Goal: Information Seeking & Learning: Find contact information

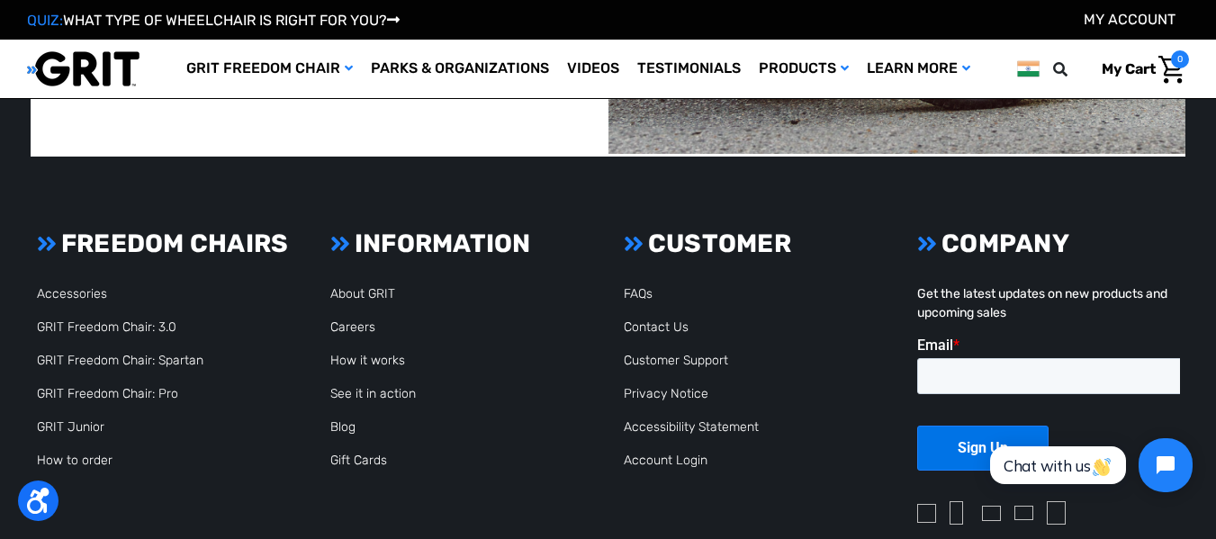
scroll to position [4323, 0]
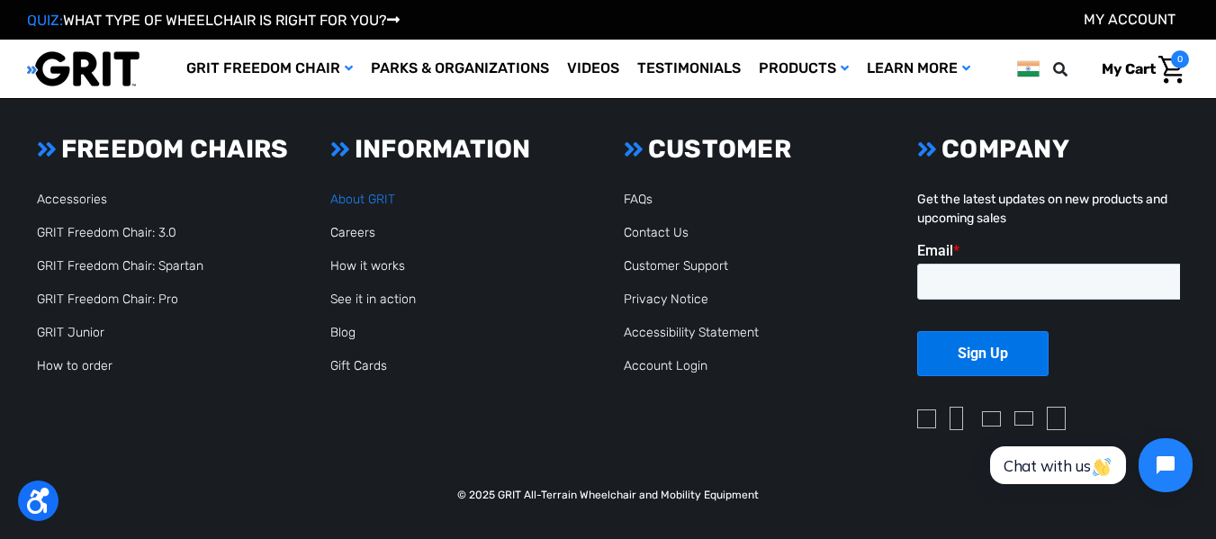
click at [380, 195] on link "About GRIT" at bounding box center [362, 199] width 65 height 15
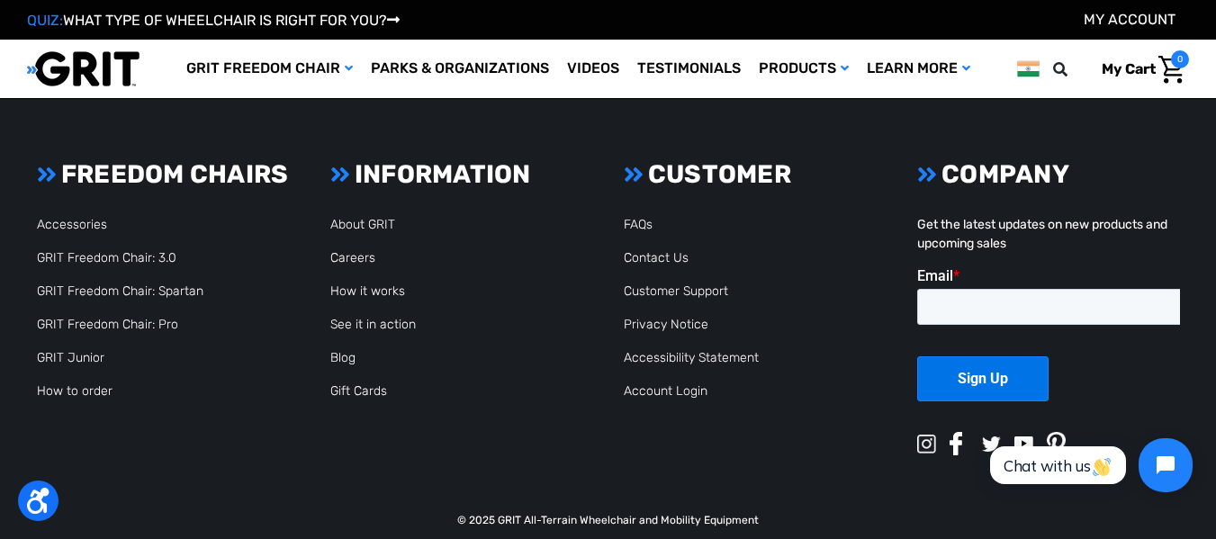
scroll to position [4711, 0]
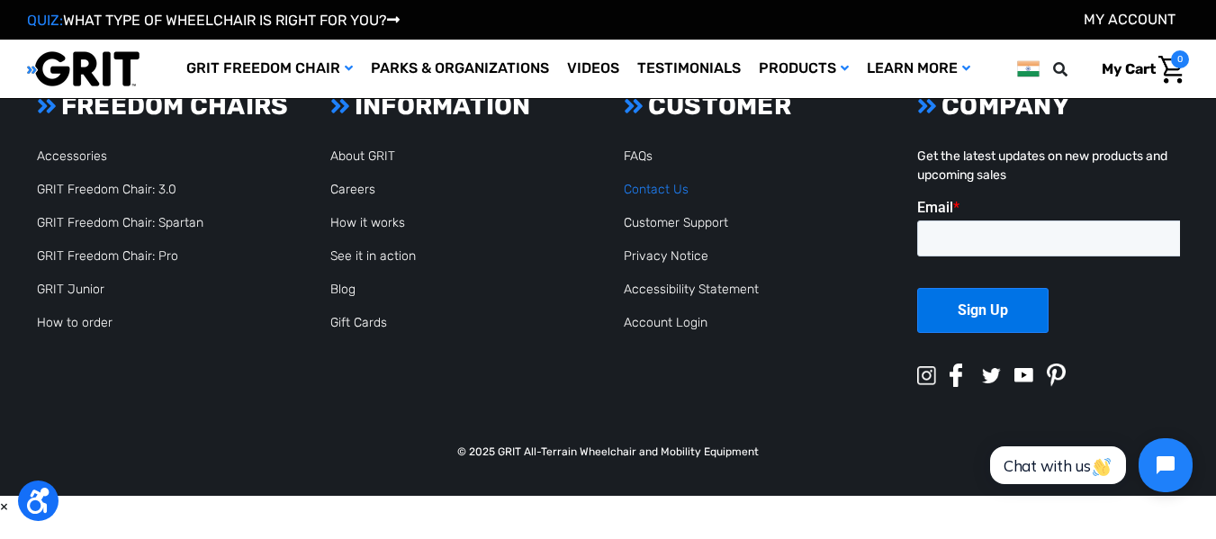
click at [653, 188] on link "Contact Us" at bounding box center [656, 189] width 65 height 15
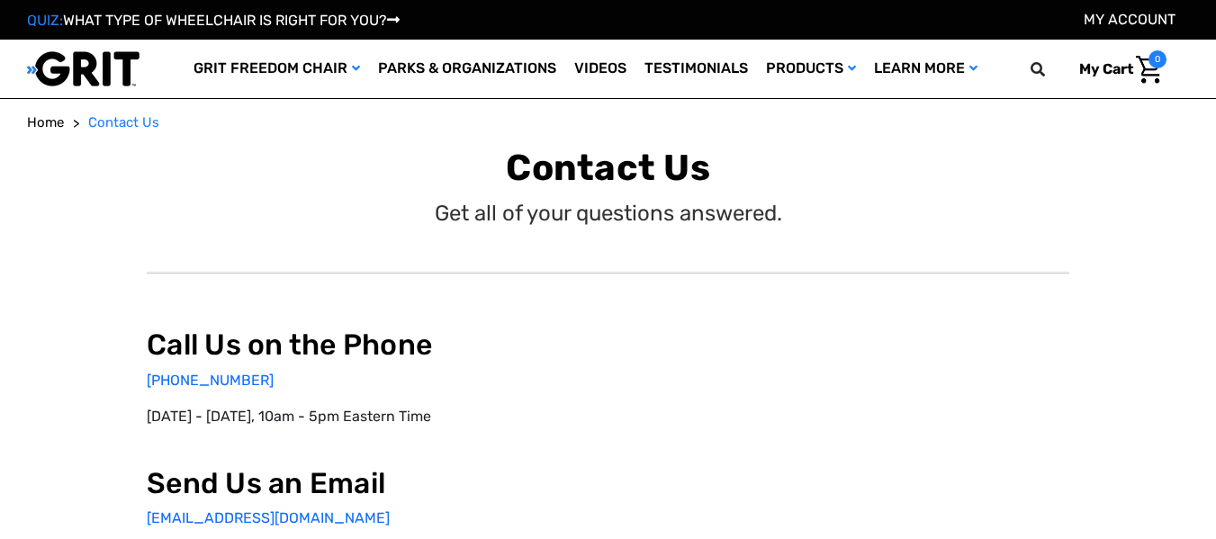
select select "IN"
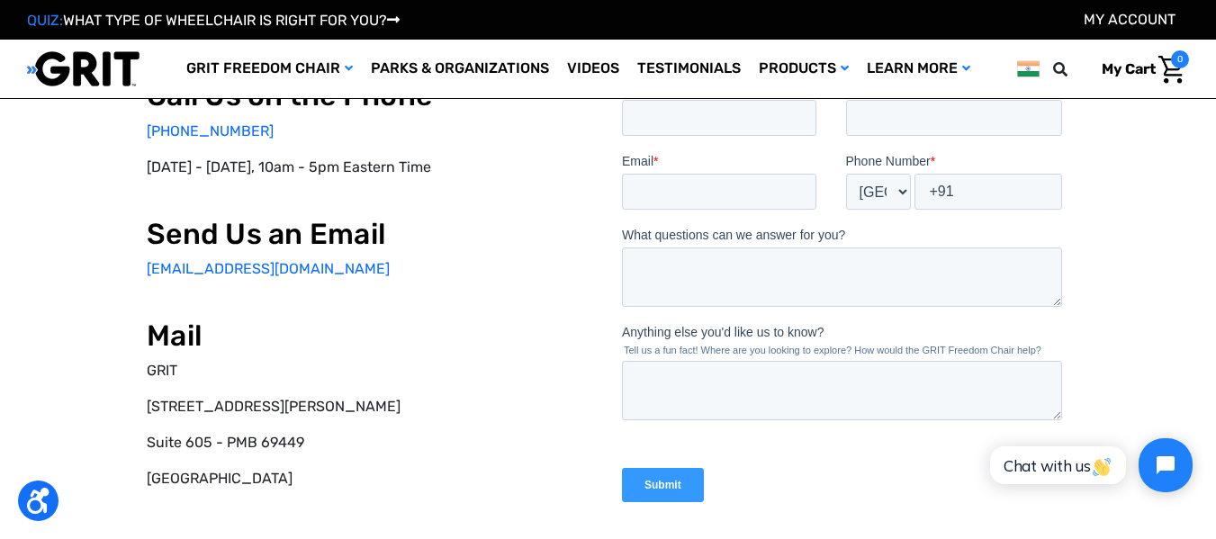
scroll to position [158, 0]
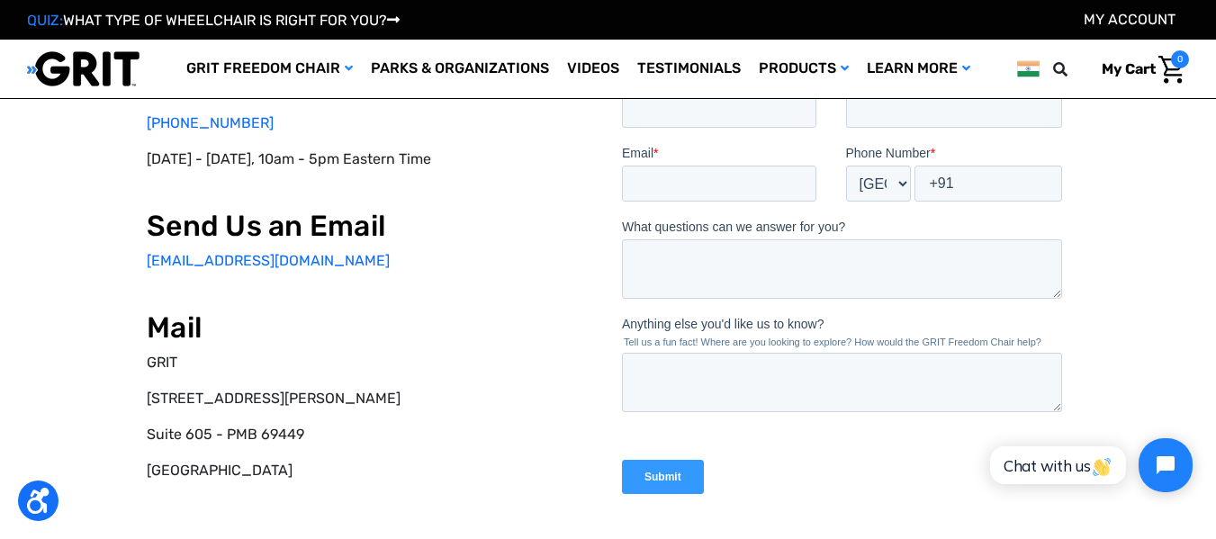
click at [243, 394] on p "[STREET_ADDRESS][PERSON_NAME]" at bounding box center [370, 399] width 447 height 22
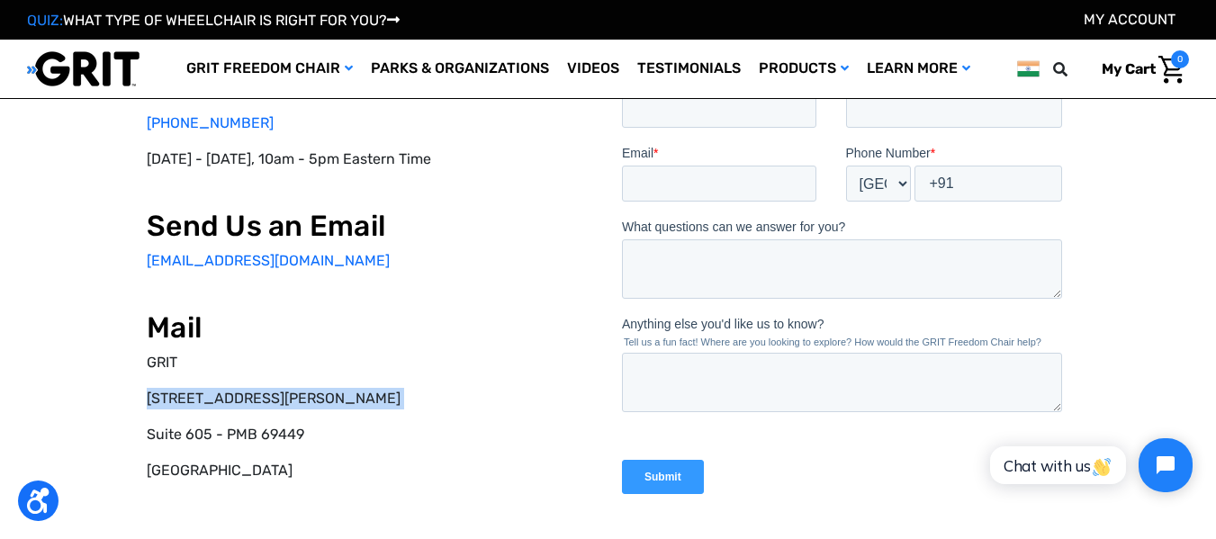
click at [243, 394] on p "[STREET_ADDRESS][PERSON_NAME]" at bounding box center [370, 399] width 447 height 22
copy div "[STREET_ADDRESS][PERSON_NAME]"
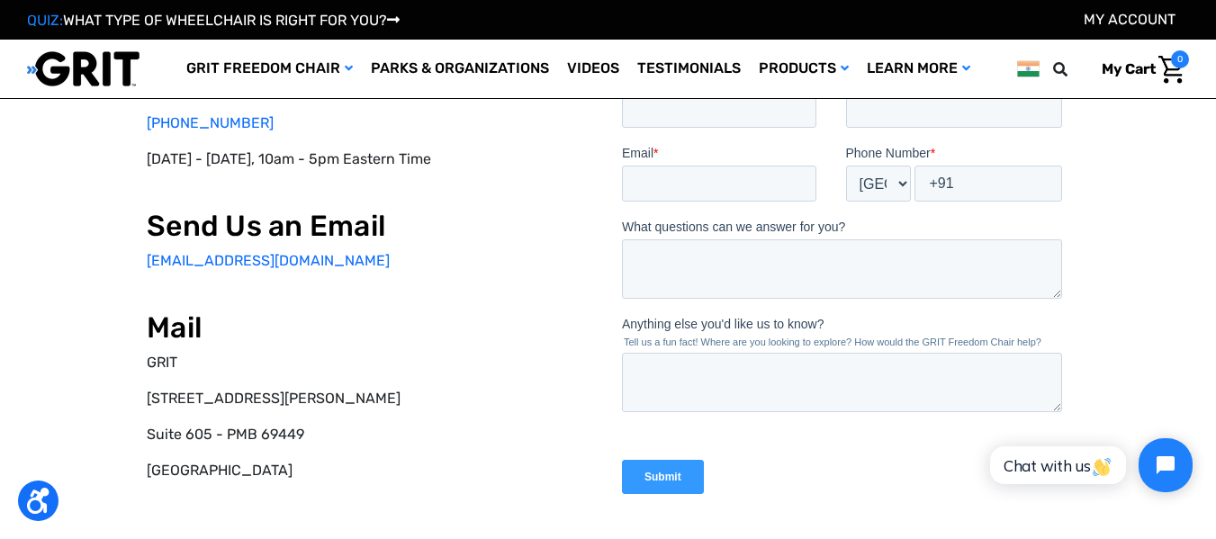
click at [165, 432] on p "Suite 605 - PMB 69449" at bounding box center [370, 435] width 447 height 22
drag, startPoint x: 211, startPoint y: 432, endPoint x: 140, endPoint y: 435, distance: 70.3
click at [140, 435] on div "Call Us on the Phone [PHONE_NUMBER] [DATE] - [DATE], 10am - 5pm Eastern Time Se…" at bounding box center [608, 363] width 1153 height 754
copy p "Suite 605"
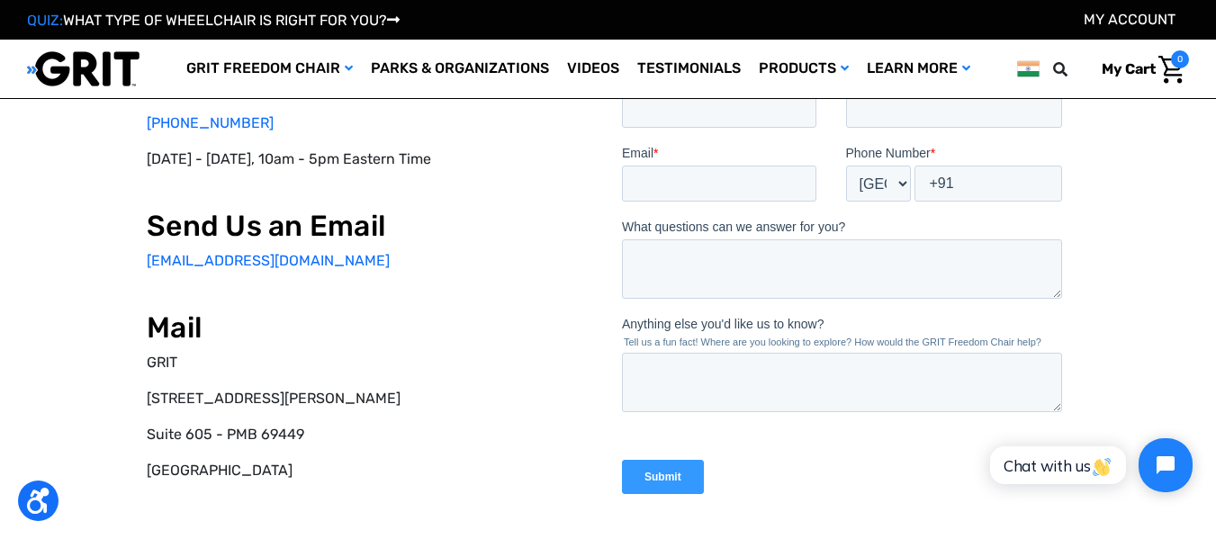
click at [299, 437] on p "Suite 605 - PMB 69449" at bounding box center [370, 435] width 447 height 22
copy div "Suite 605 - PMB 69449"
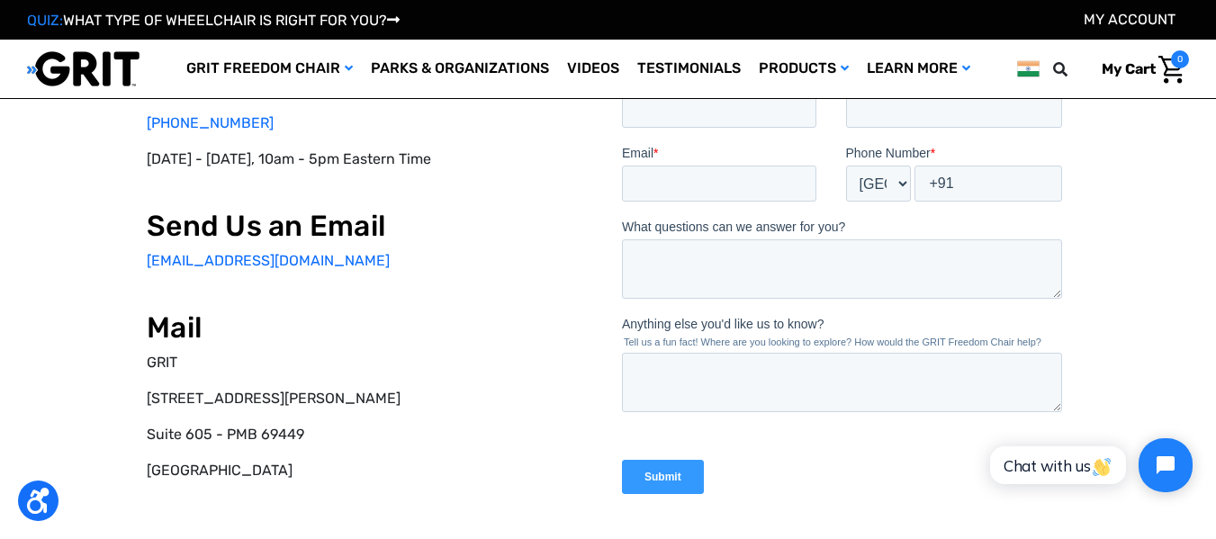
click at [158, 468] on p "[GEOGRAPHIC_DATA]" at bounding box center [370, 471] width 447 height 22
copy p "[GEOGRAPHIC_DATA]"
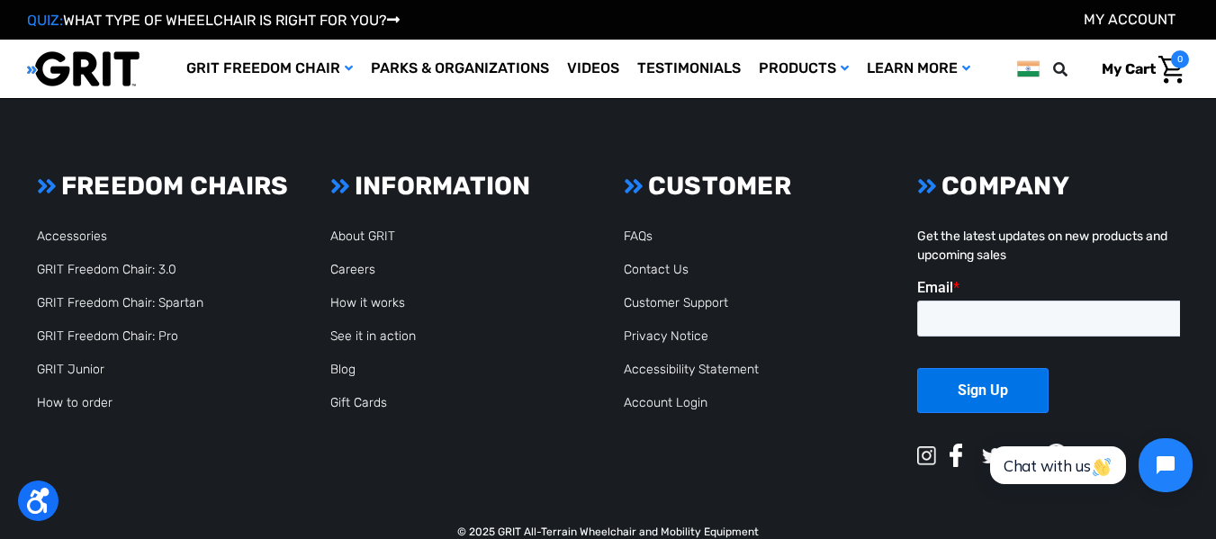
scroll to position [1005, 0]
